Goal: Information Seeking & Learning: Learn about a topic

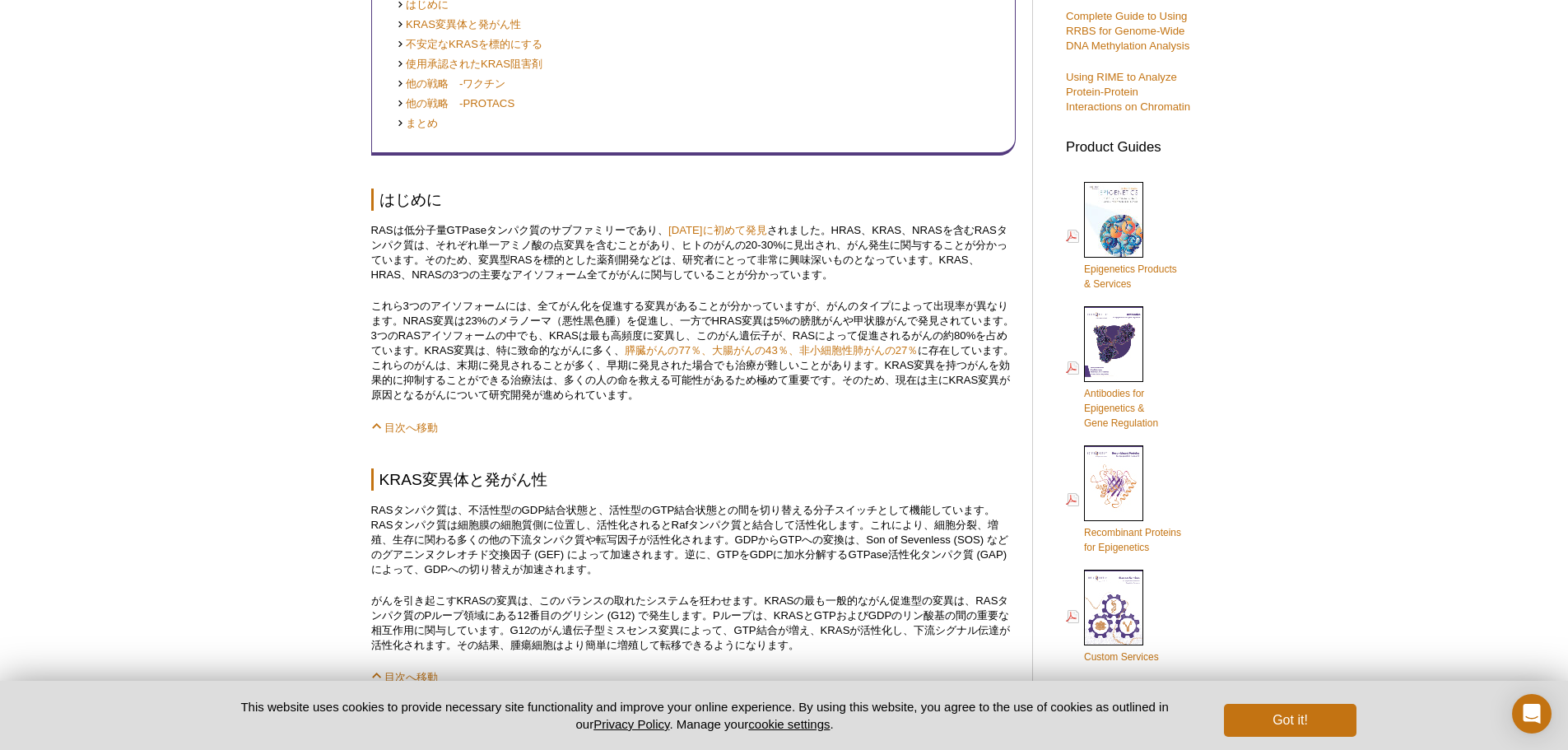
scroll to position [551, 0]
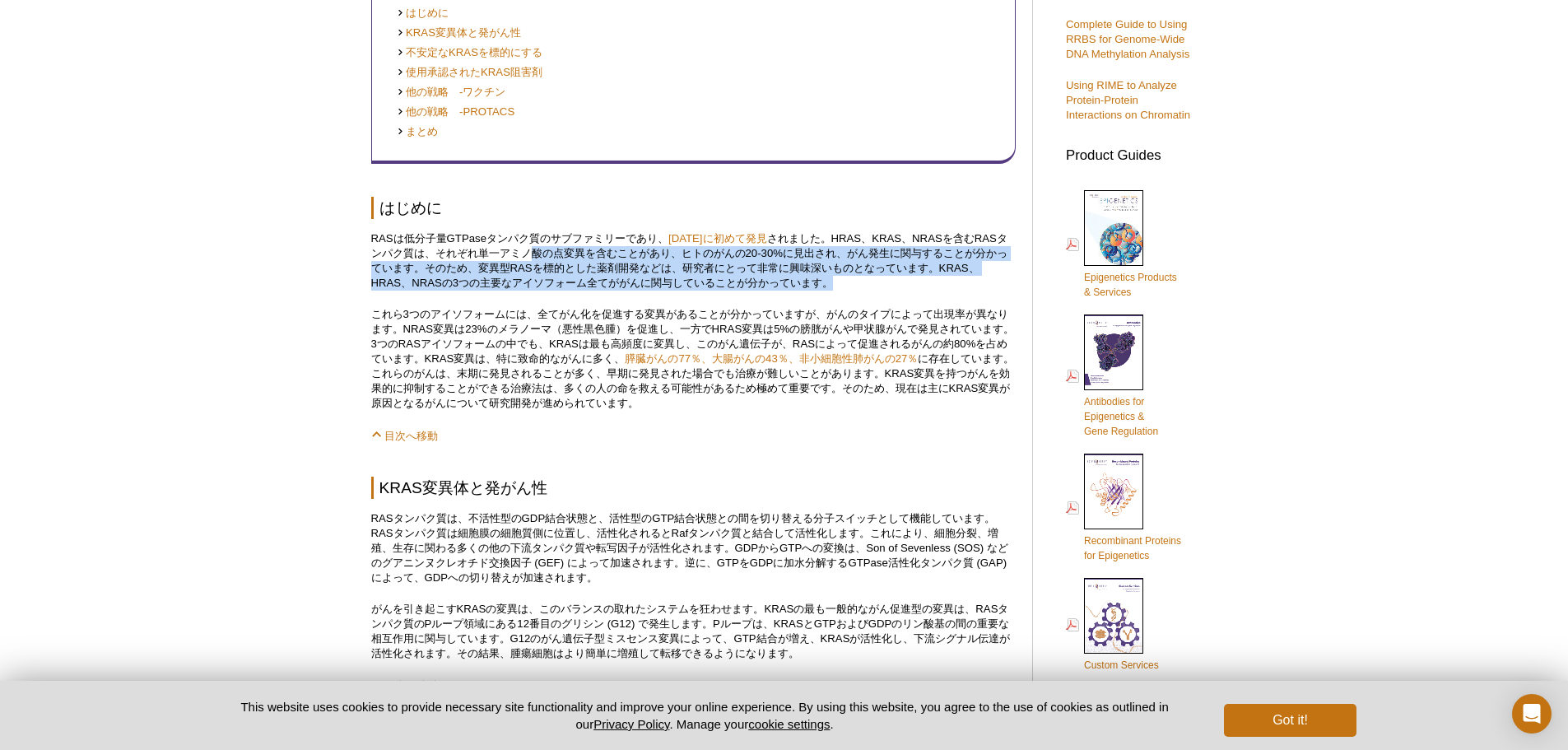
drag, startPoint x: 536, startPoint y: 252, endPoint x: 859, endPoint y: 283, distance: 324.5
click at [859, 283] on p "RASは低分子量GTPaseタンパク質のサブファミリーであり、 [DATE]に初めて発見 されました。HRAS、KRAS、NRASを含むRASタンパク質は、そ…" at bounding box center [694, 260] width 644 height 59
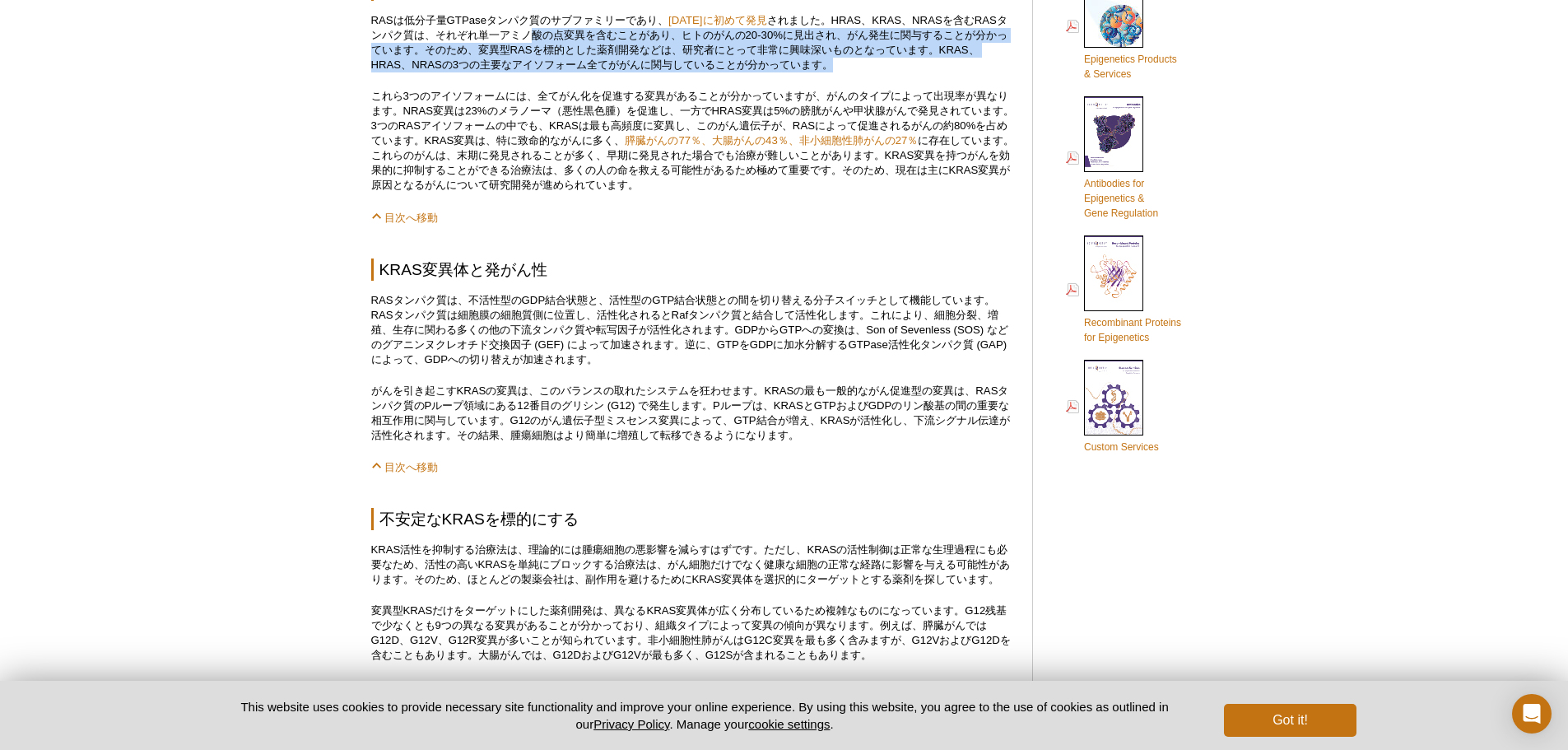
scroll to position [799, 0]
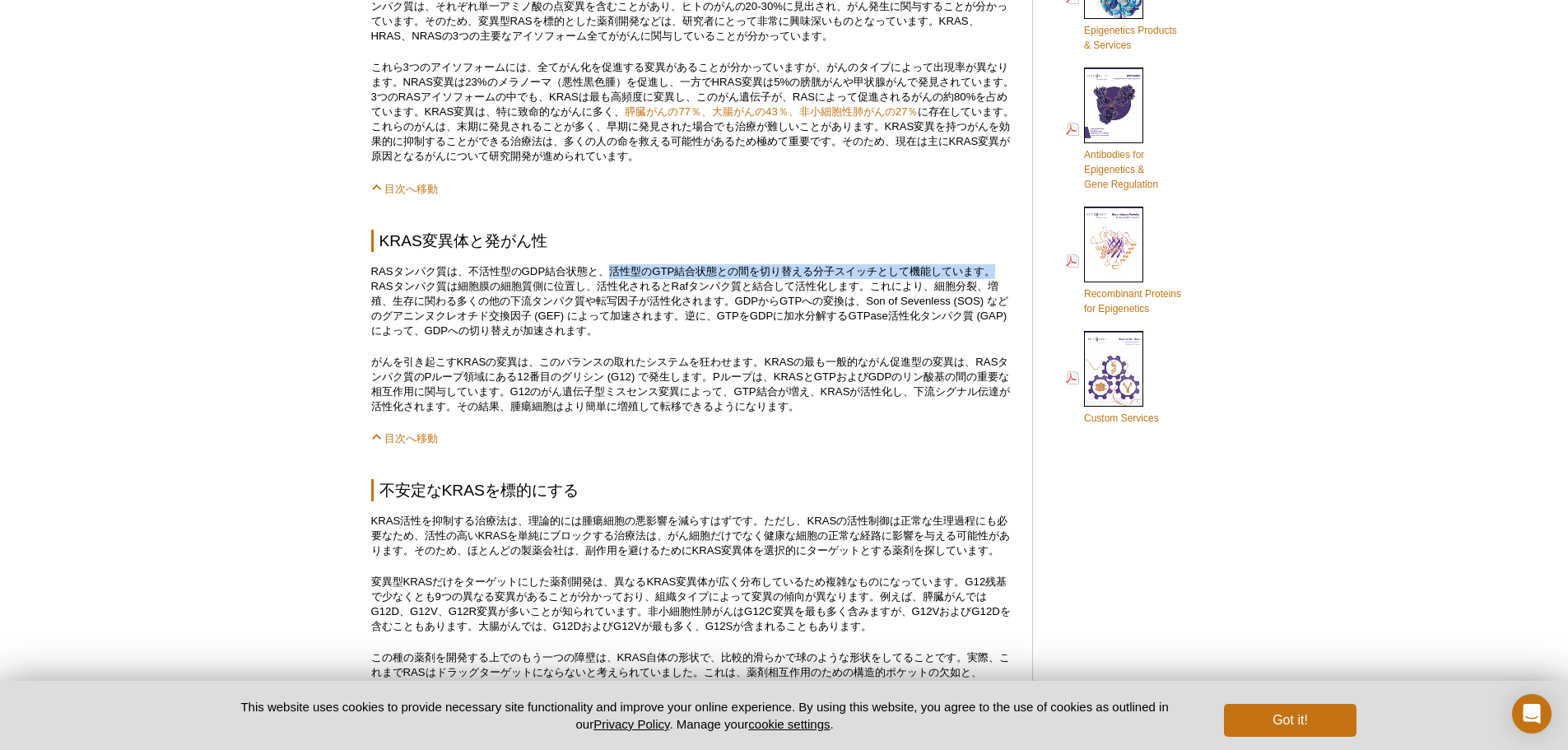
drag, startPoint x: 609, startPoint y: 274, endPoint x: 1004, endPoint y: 273, distance: 395.0
click at [1004, 273] on p "RASタンパク質は、不活性型のGDP結合状態と、活性型のGTP結合状態との間を切り替える分子スイッチとして機能しています。RASタンパク質は細胞膜の細胞質側に…" at bounding box center [694, 301] width 644 height 74
click at [491, 271] on p "RASタンパク質は、不活性型のGDP結合状態と、活性型のGTP結合状態との間を切り替える分子スイッチとして機能しています。RASタンパク質は細胞膜の細胞質側に…" at bounding box center [694, 301] width 644 height 74
drag, startPoint x: 370, startPoint y: 272, endPoint x: 1003, endPoint y: 275, distance: 633.0
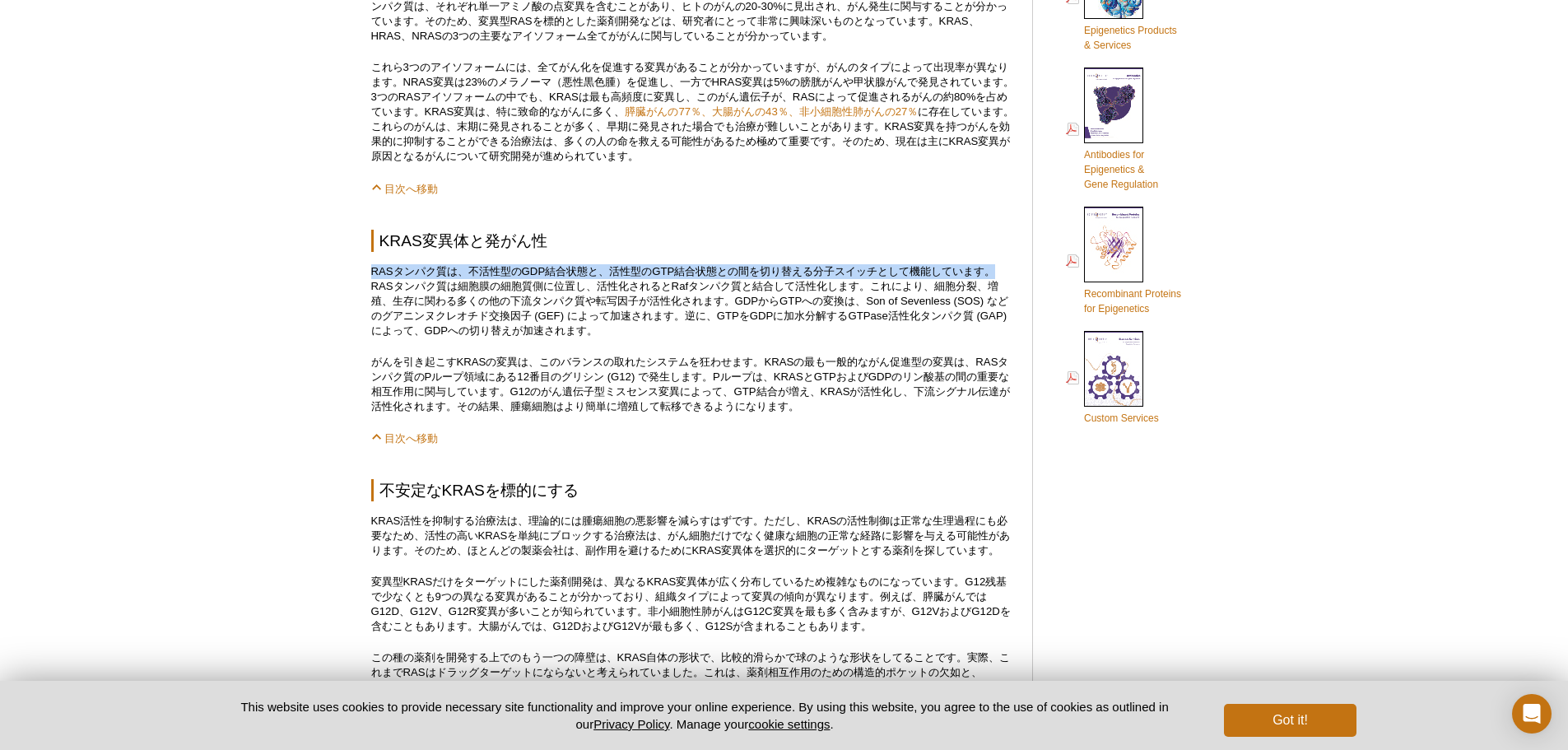
copy p "RASタンパク質は、不活性型のGDP結合状態と、活性型のGTP結合状態との間を切り替える分子スイッチとして機能しています。"
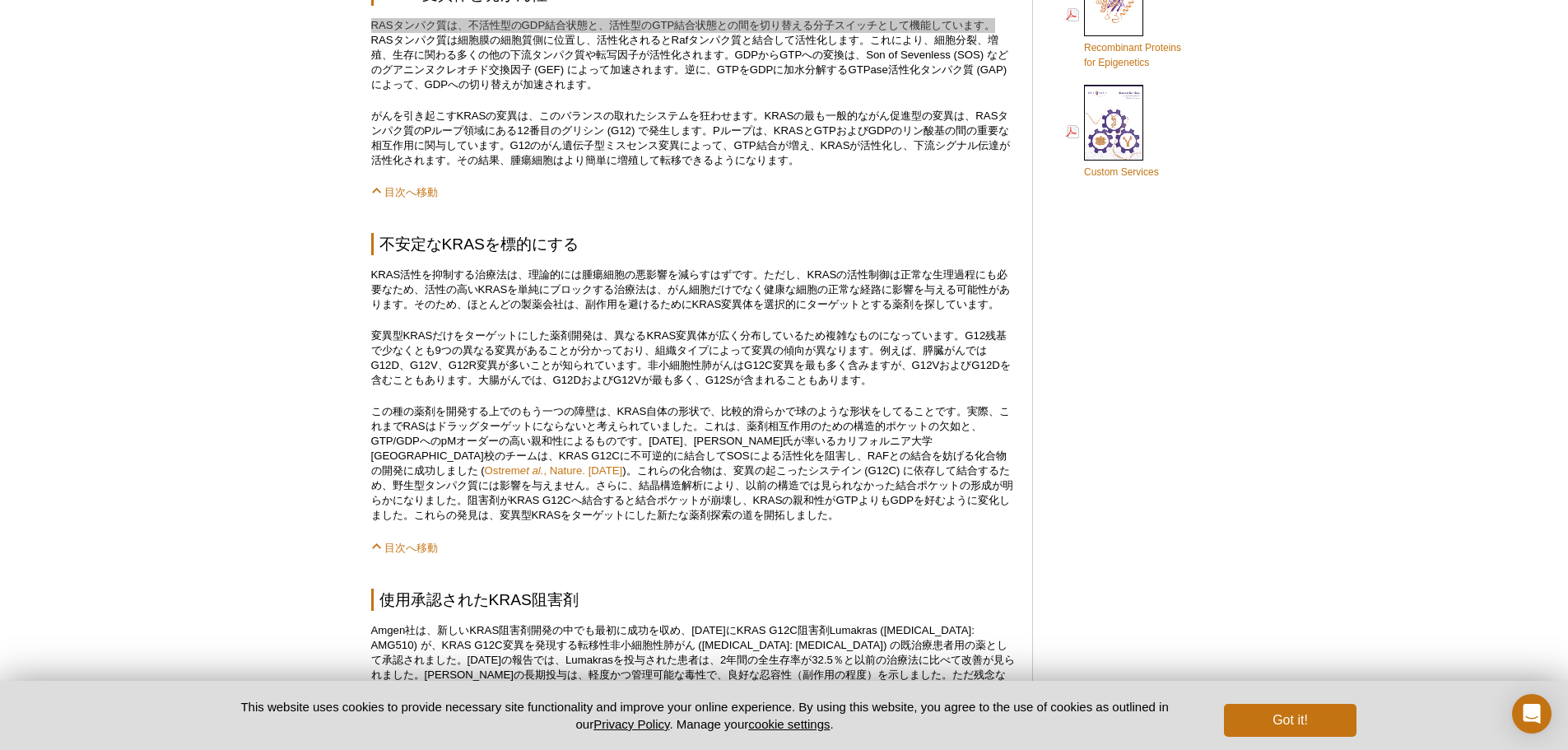
scroll to position [1045, 0]
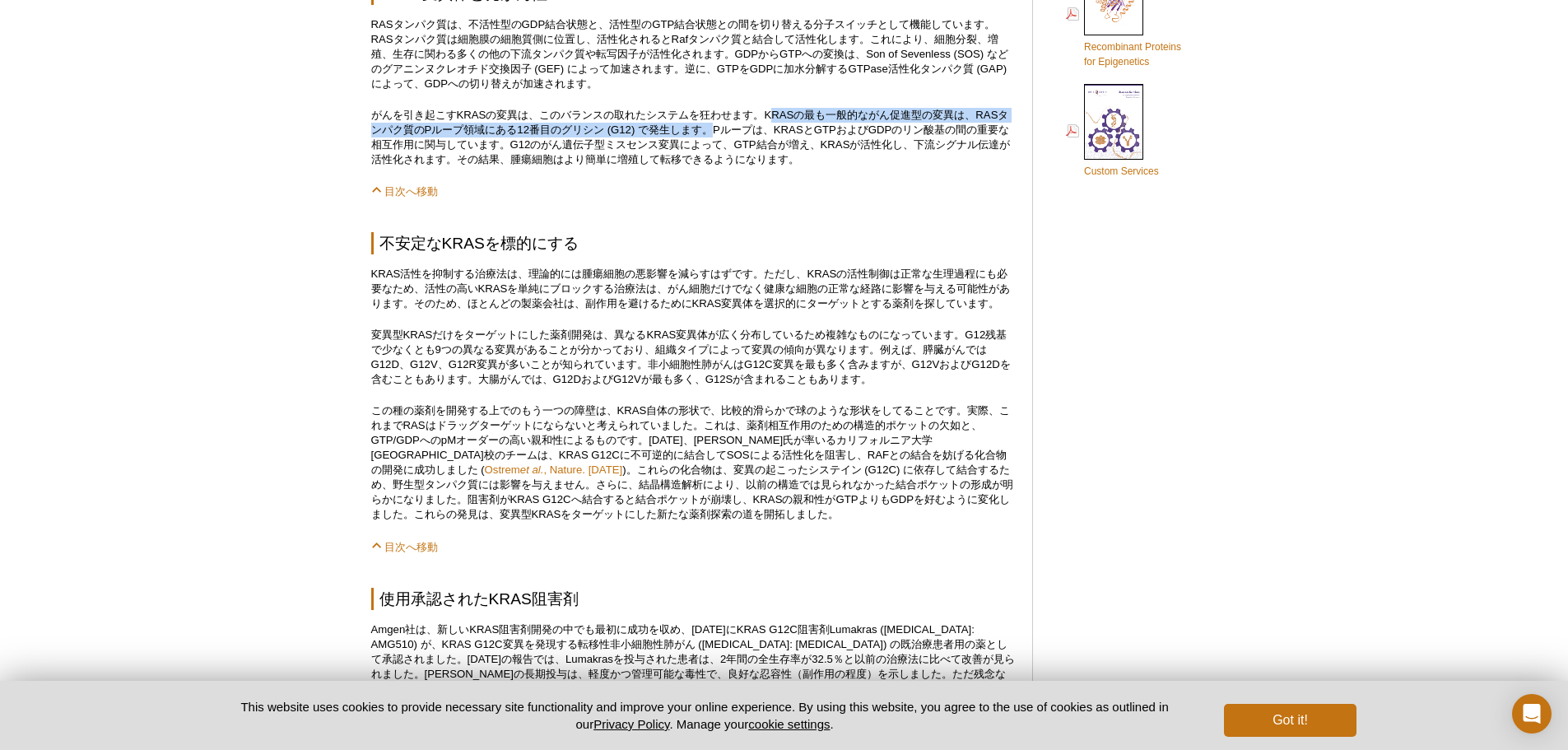
drag, startPoint x: 773, startPoint y: 116, endPoint x: 710, endPoint y: 131, distance: 64.8
click at [710, 131] on p "がんを引き起こすKRASの変異は、このバランスの取れたシステムを狂わせます。KRASの最も一般的ながん促進型の変異は、RASタンパク質のPループ領域にある12…" at bounding box center [694, 137] width 644 height 59
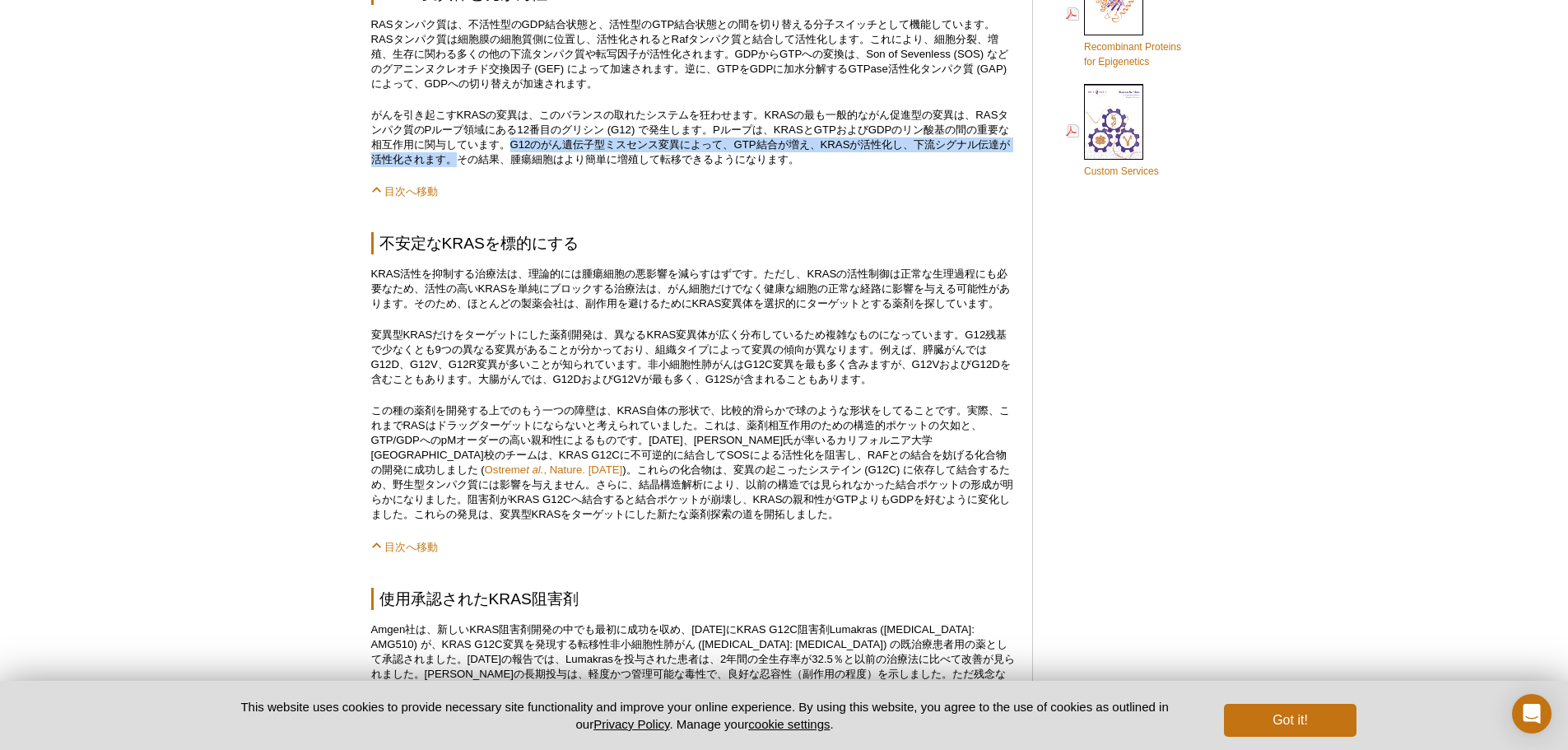
drag, startPoint x: 513, startPoint y: 147, endPoint x: 464, endPoint y: 160, distance: 50.7
click at [464, 160] on p "がんを引き起こすKRASの変異は、このバランスの取れたシステムを狂わせます。KRASの最も一般的ながん促進型の変異は、RASタンパク質のPループ領域にある12…" at bounding box center [694, 137] width 644 height 59
copy p "G12のがん遺伝子型ミスセンス変異によって、GTP結合が増え、KRASが活性化し、下流シグナル伝達が活性化されます。"
